Goal: Information Seeking & Learning: Find specific page/section

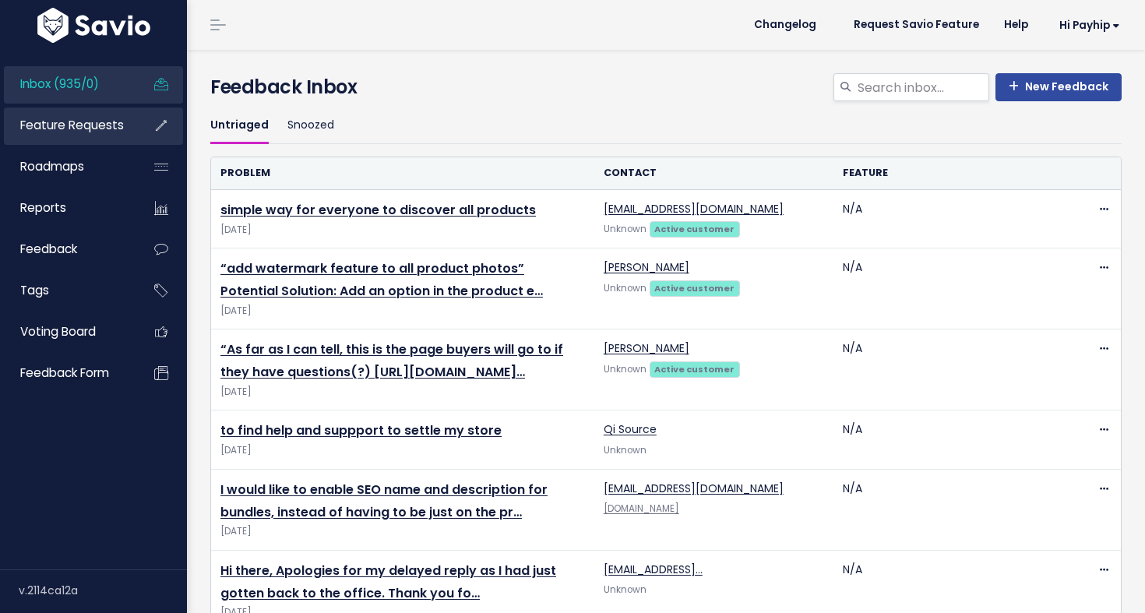
click at [45, 129] on span "Feature Requests" at bounding box center [72, 125] width 104 height 16
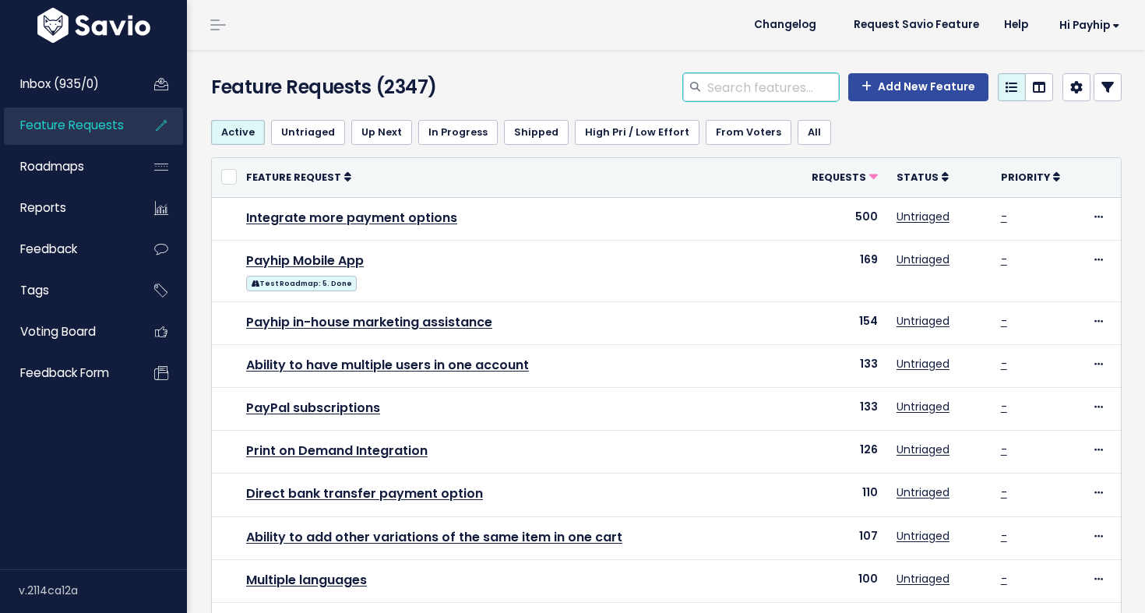
click at [782, 82] on input "search" at bounding box center [772, 87] width 133 height 28
type input "bank"
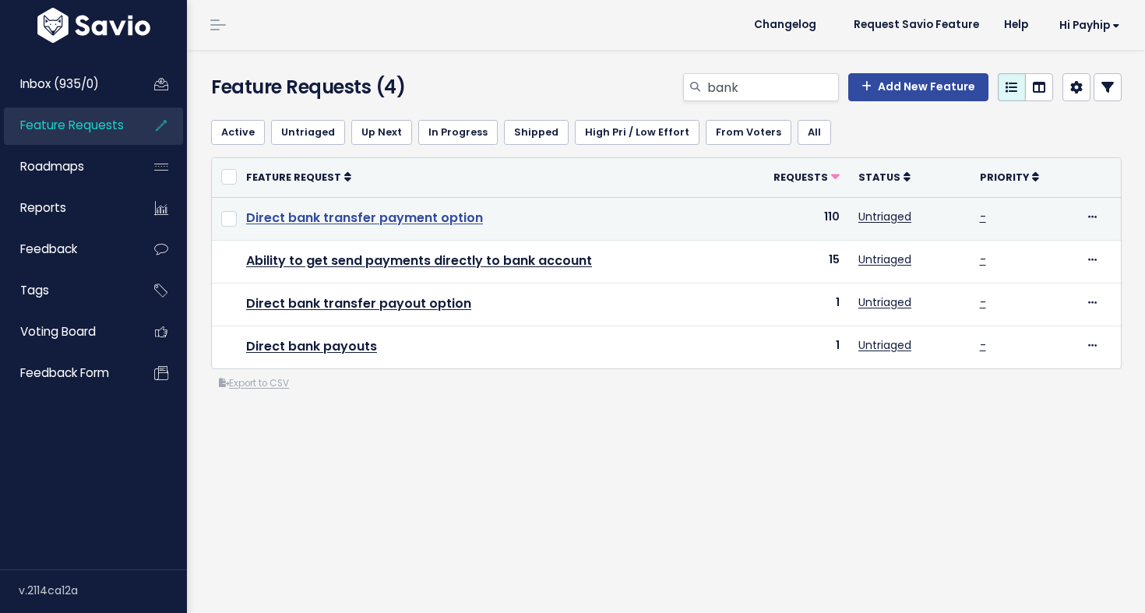
click at [431, 213] on link "Direct bank transfer payment option" at bounding box center [364, 218] width 237 height 18
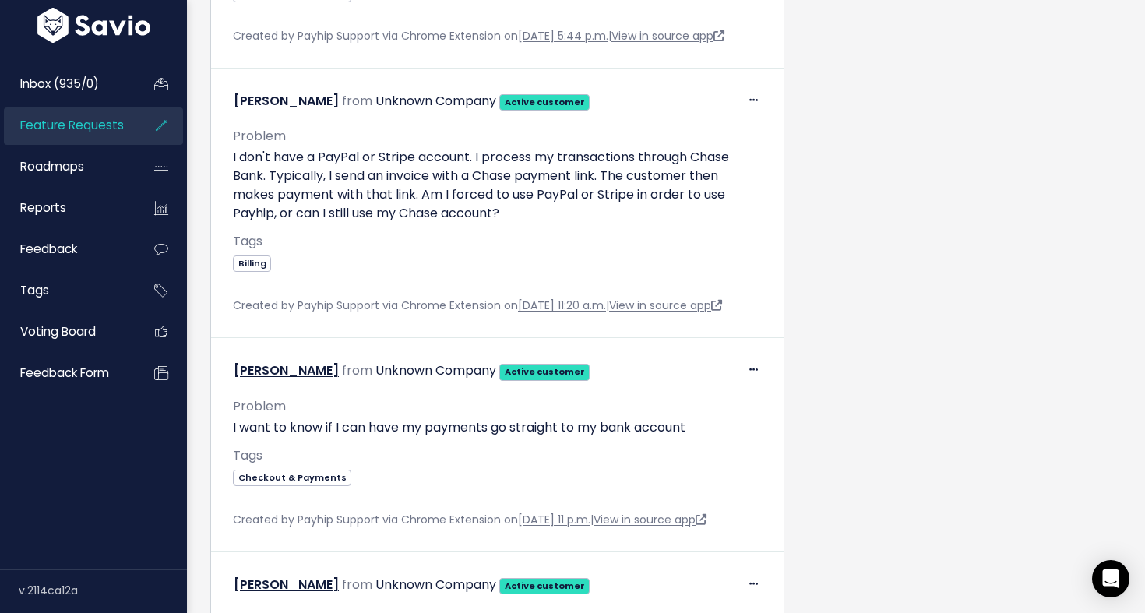
scroll to position [1483, 0]
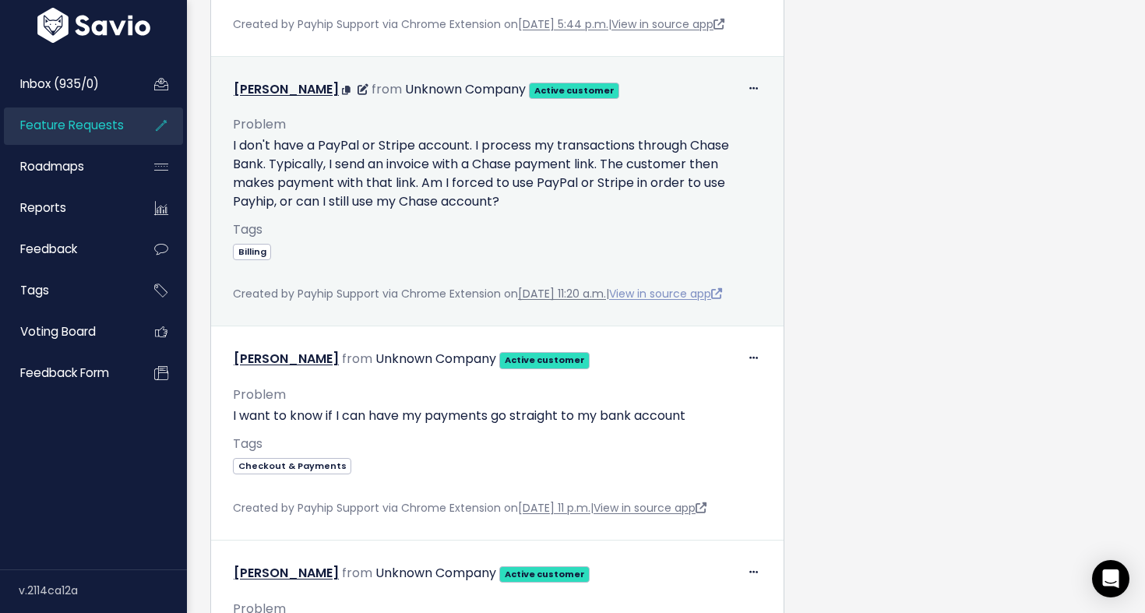
click at [679, 302] on link "View in source app" at bounding box center [665, 294] width 113 height 16
